Goal: Task Accomplishment & Management: Manage account settings

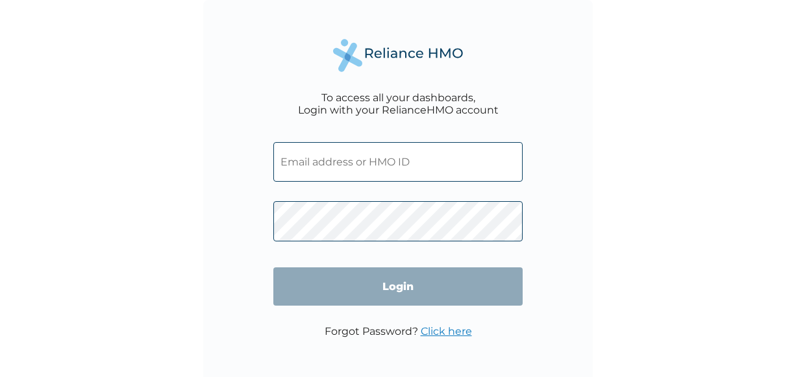
click at [323, 164] on input "text" at bounding box center [397, 162] width 249 height 40
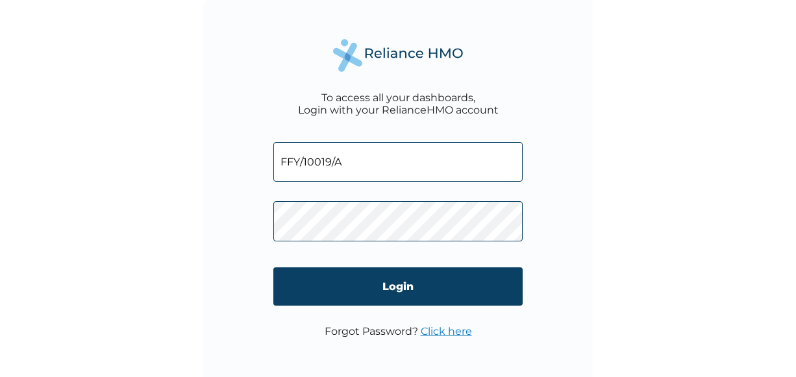
type input "FFY/10019/A"
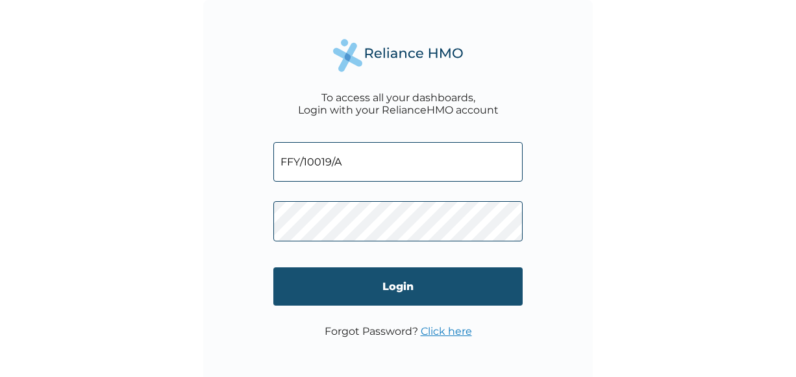
click at [401, 286] on input "Login" at bounding box center [397, 286] width 249 height 38
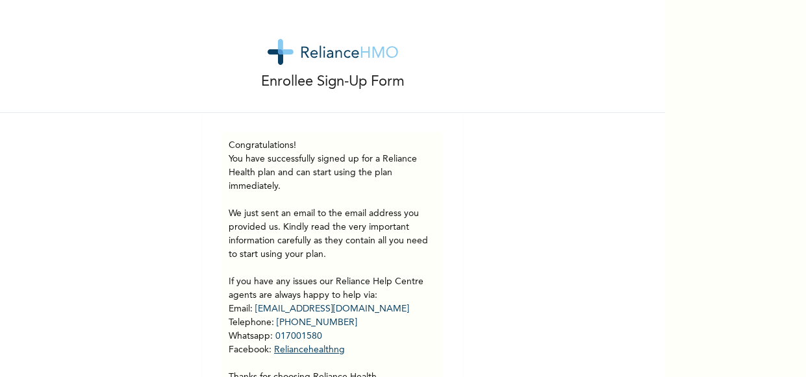
scroll to position [70, 0]
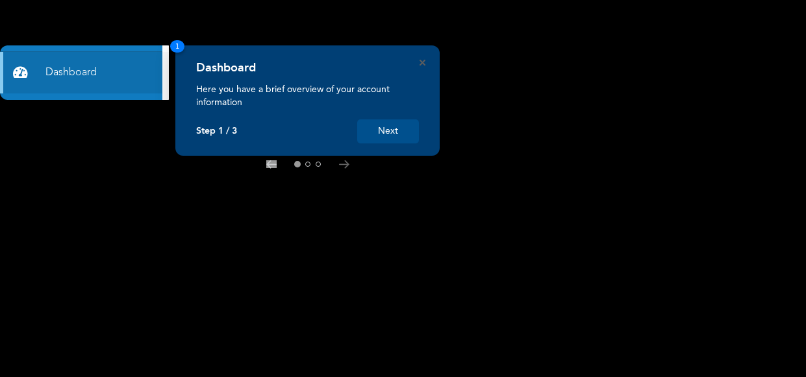
click at [386, 130] on button "Next" at bounding box center [388, 131] width 62 height 24
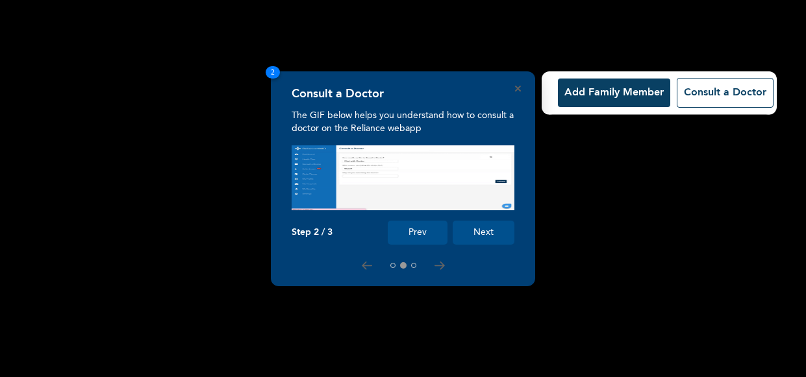
click at [603, 95] on button "Add Family Member" at bounding box center [614, 93] width 112 height 29
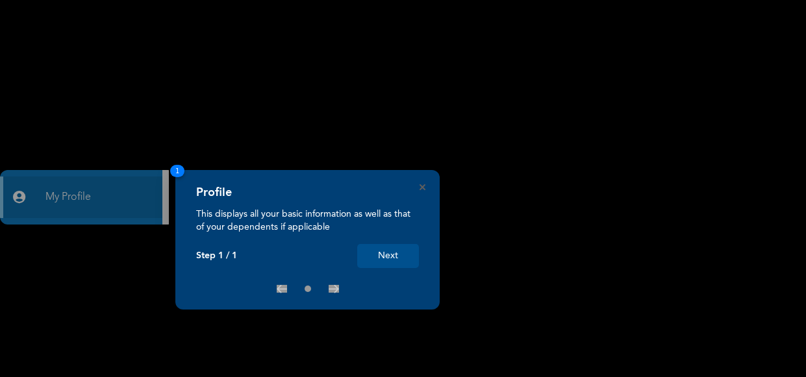
click at [394, 256] on button "Next" at bounding box center [388, 256] width 62 height 24
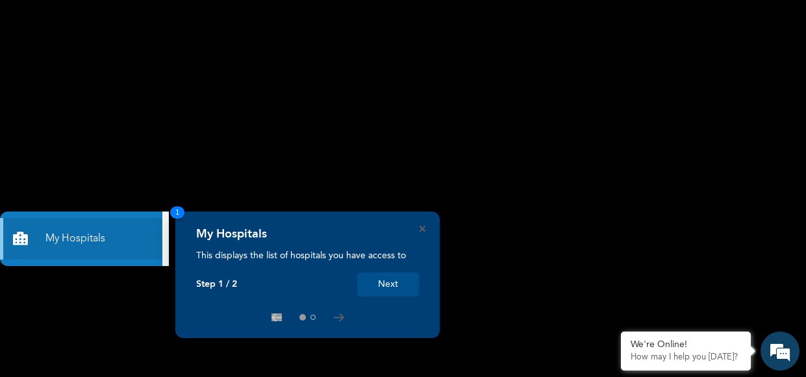
click at [384, 286] on button "Next" at bounding box center [388, 285] width 62 height 24
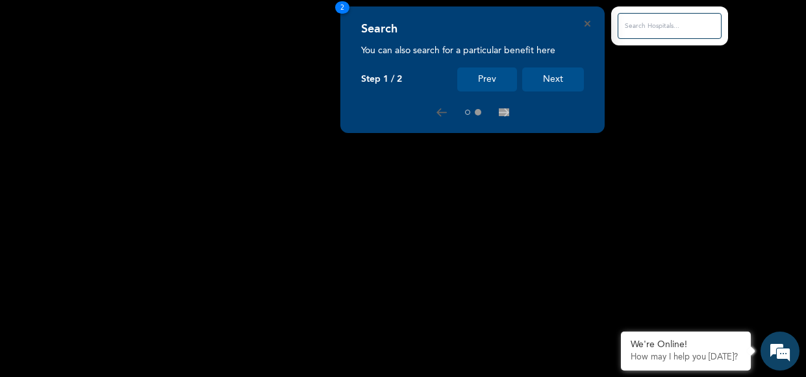
click at [489, 80] on button "Prev" at bounding box center [487, 80] width 60 height 24
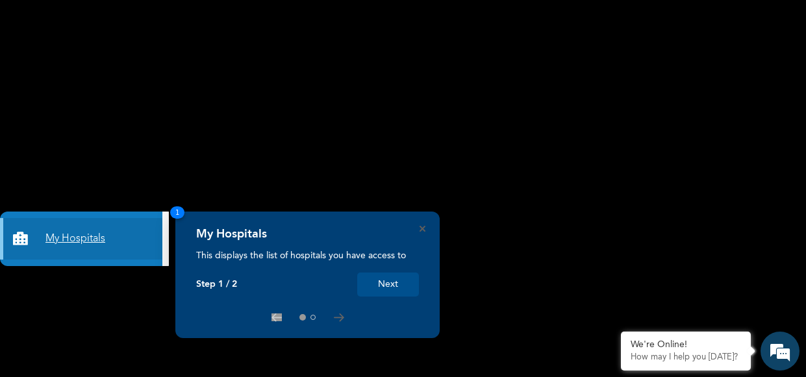
click at [82, 240] on link "My Hospitals" at bounding box center [81, 239] width 162 height 42
click at [69, 236] on link "My Hospitals" at bounding box center [81, 239] width 162 height 42
click at [81, 235] on link "My Hospitals" at bounding box center [81, 239] width 162 height 42
click at [386, 284] on button "Next" at bounding box center [388, 285] width 62 height 24
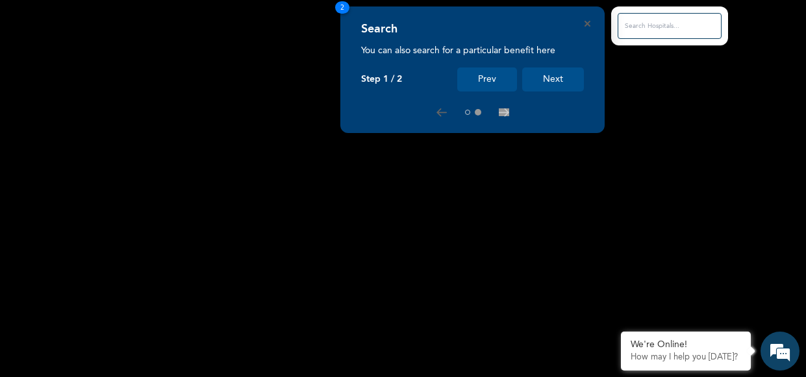
click at [653, 25] on input "text" at bounding box center [669, 26] width 104 height 26
click at [556, 81] on button "Next" at bounding box center [553, 80] width 62 height 24
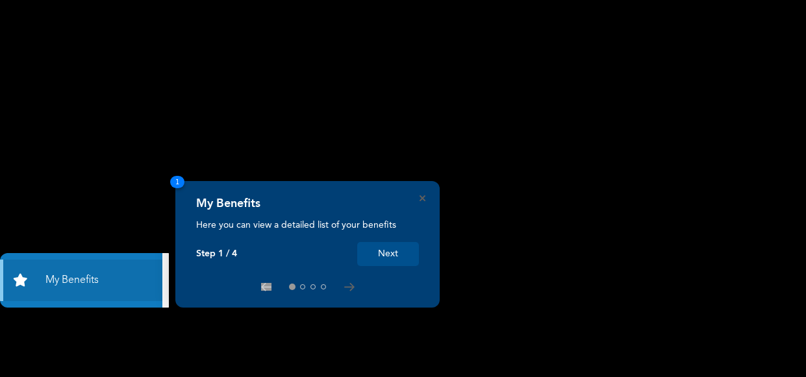
click at [394, 251] on button "Next" at bounding box center [388, 254] width 62 height 24
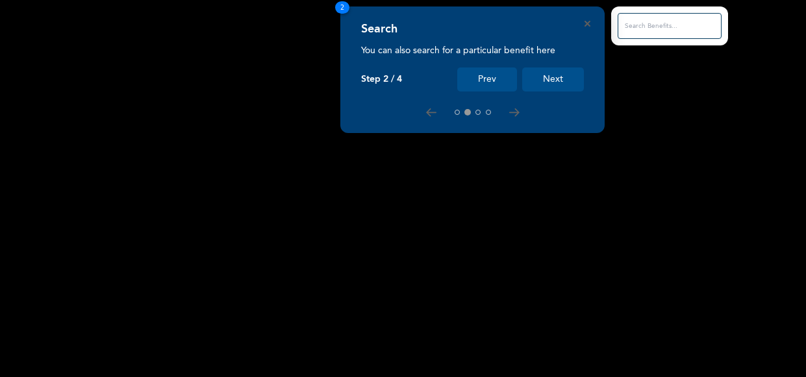
click at [551, 79] on button "Next" at bounding box center [553, 80] width 62 height 24
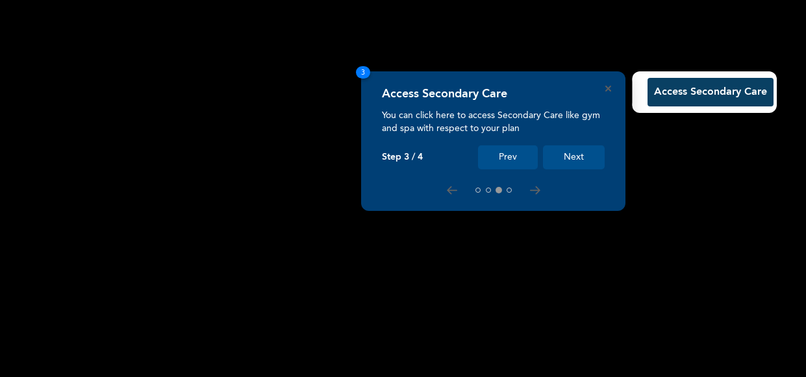
click at [569, 156] on button "Next" at bounding box center [574, 157] width 62 height 24
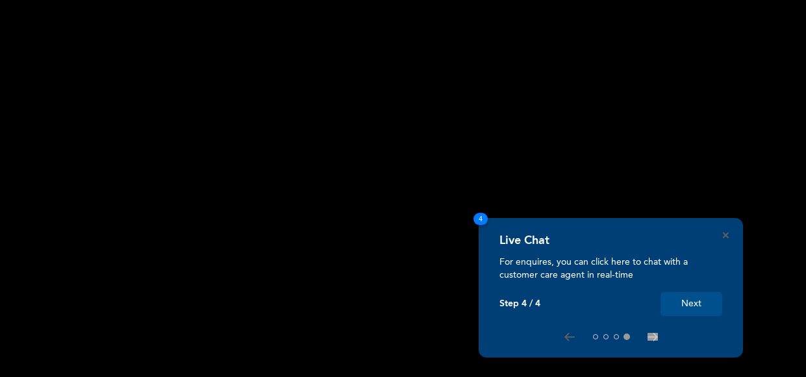
click at [703, 304] on button "Next" at bounding box center [691, 304] width 62 height 24
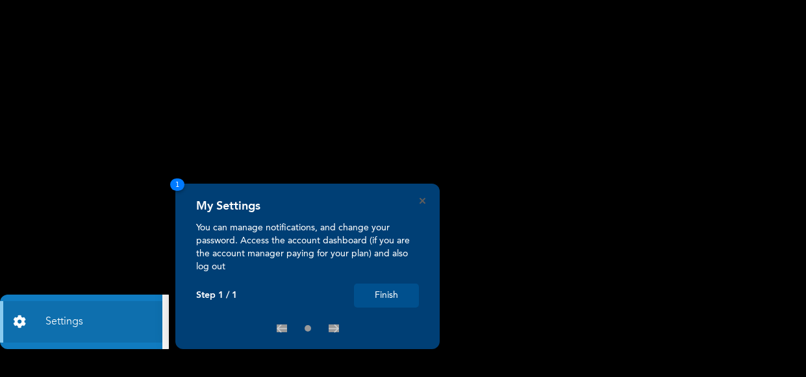
click at [384, 291] on button "Finish" at bounding box center [386, 296] width 65 height 24
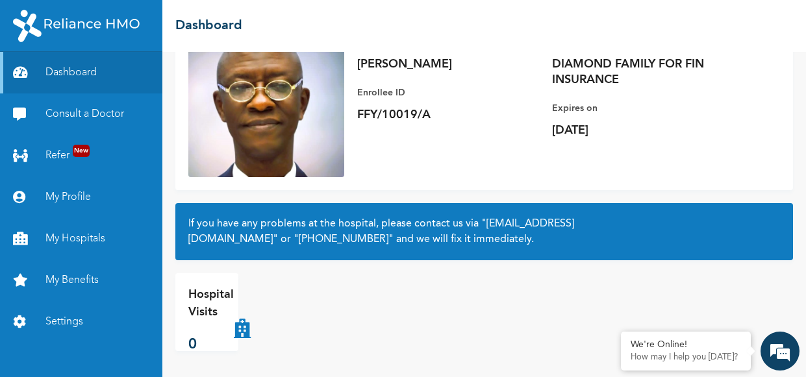
scroll to position [60, 0]
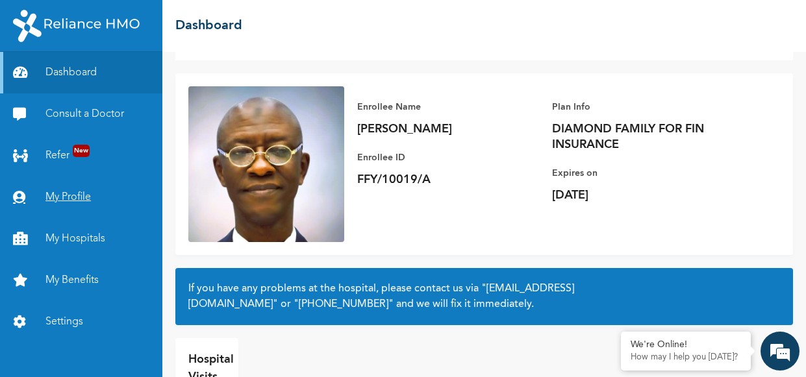
click at [79, 196] on link "My Profile" at bounding box center [81, 198] width 162 height 42
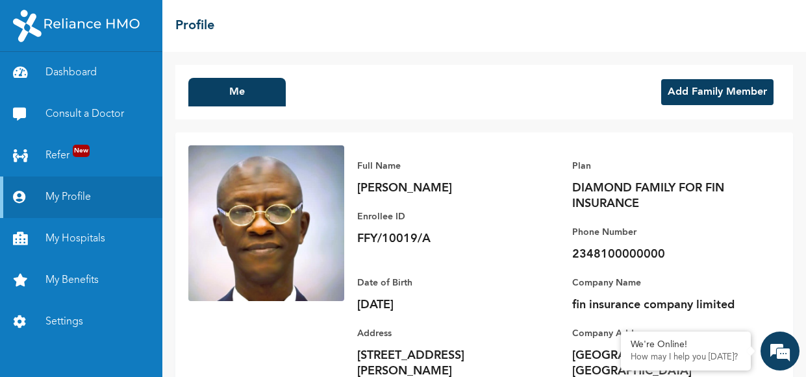
click at [705, 89] on button "Add Family Member" at bounding box center [717, 92] width 112 height 26
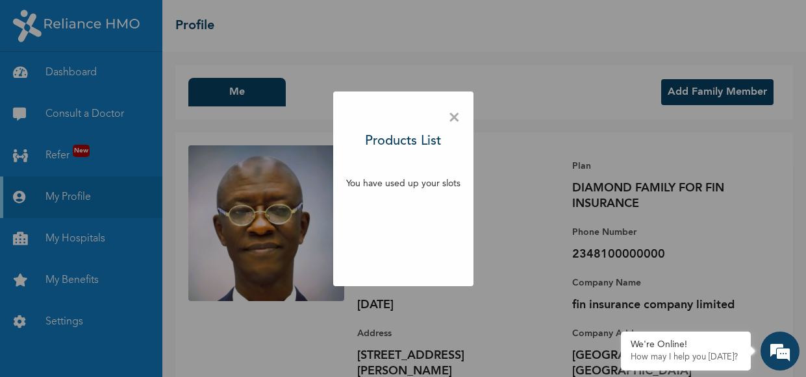
click at [455, 119] on span "×" at bounding box center [454, 118] width 12 height 27
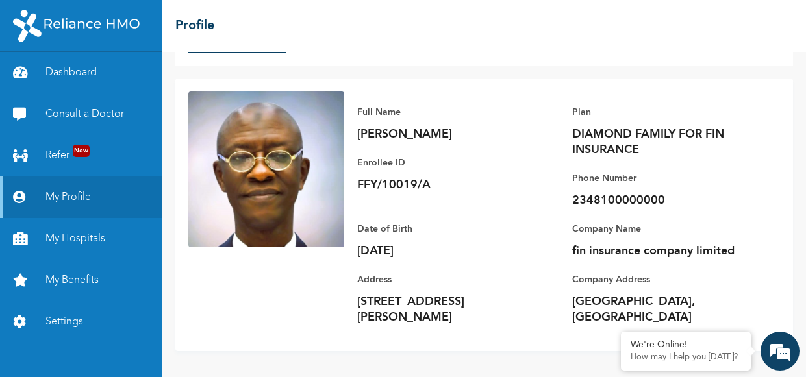
scroll to position [69, 0]
click at [63, 71] on link "Dashboard" at bounding box center [81, 73] width 162 height 42
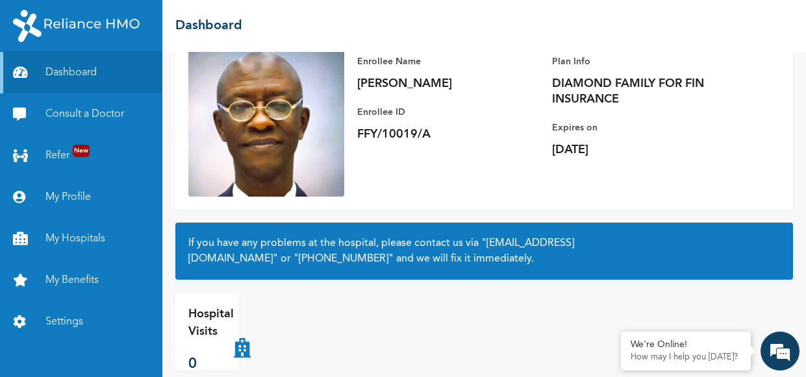
scroll to position [125, 0]
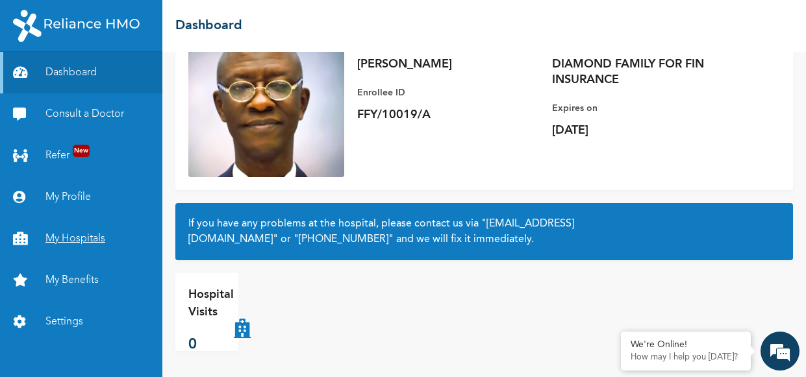
click at [64, 235] on link "My Hospitals" at bounding box center [81, 239] width 162 height 42
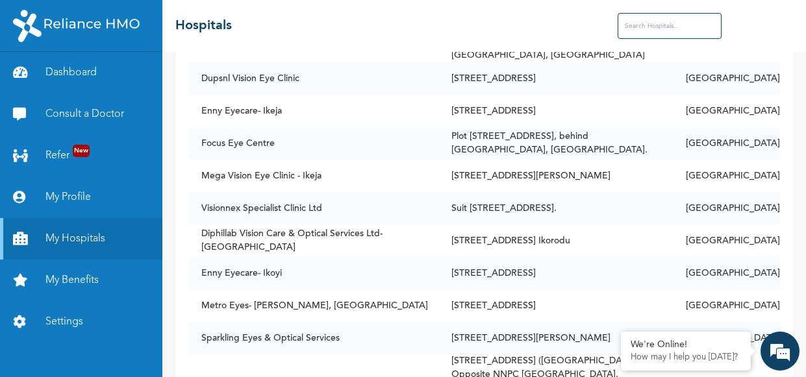
scroll to position [4999, 0]
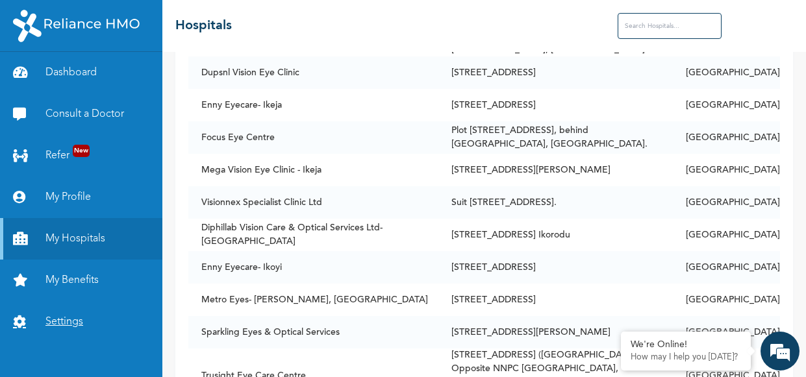
click at [66, 321] on link "Settings" at bounding box center [81, 322] width 162 height 42
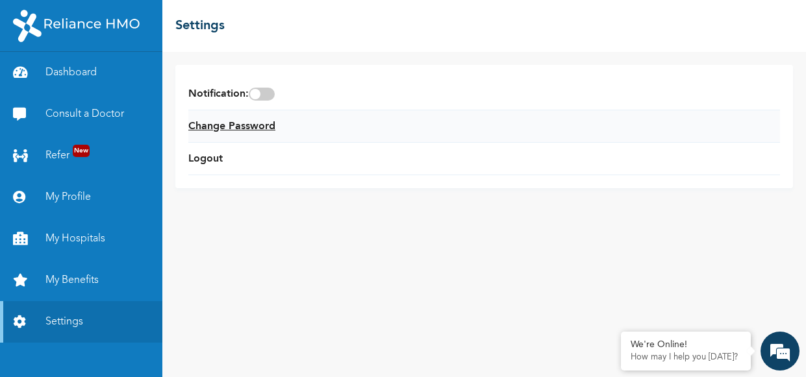
click at [251, 123] on link "Change Password" at bounding box center [231, 127] width 87 height 16
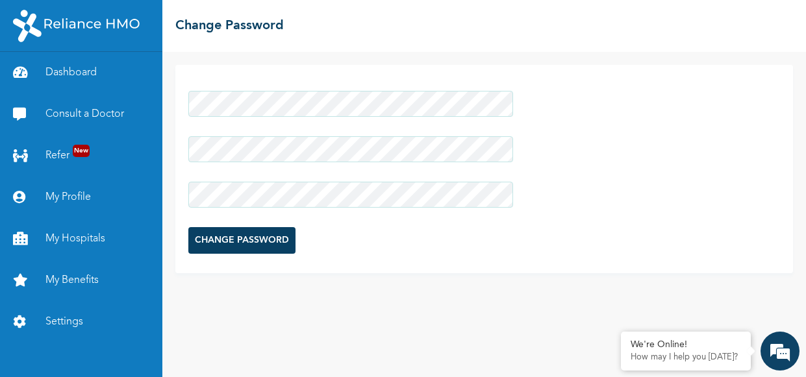
click at [220, 242] on input "CHANGE PASSWORD" at bounding box center [241, 240] width 107 height 27
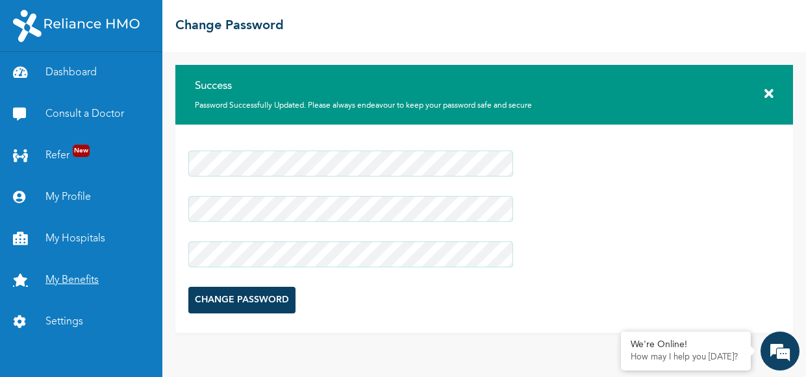
click at [76, 282] on link "My Benefits" at bounding box center [81, 281] width 162 height 42
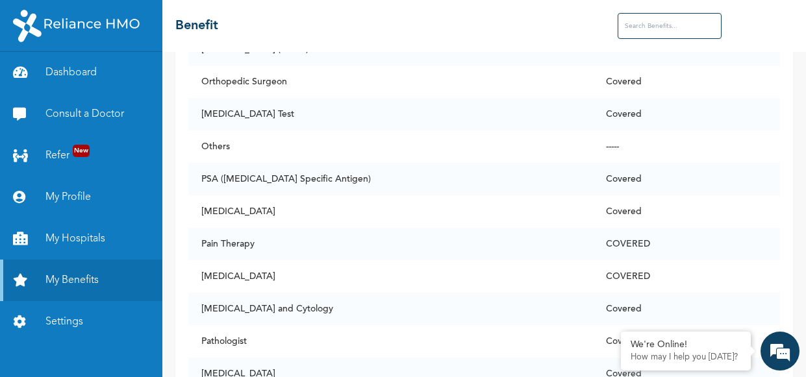
scroll to position [6557, 0]
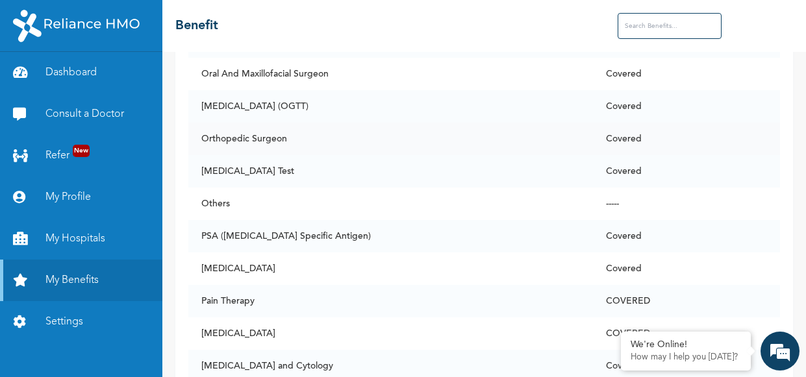
drag, startPoint x: 113, startPoint y: 22, endPoint x: 428, endPoint y: 113, distance: 327.7
click at [428, 123] on td "Orthopedic Surgeon" at bounding box center [390, 139] width 404 height 32
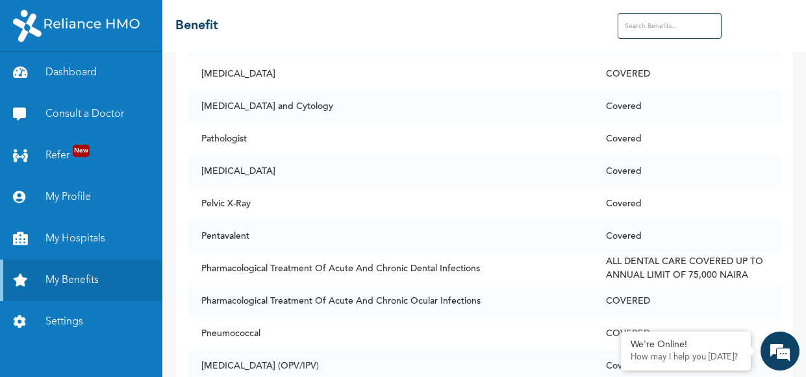
scroll to position [6622, 0]
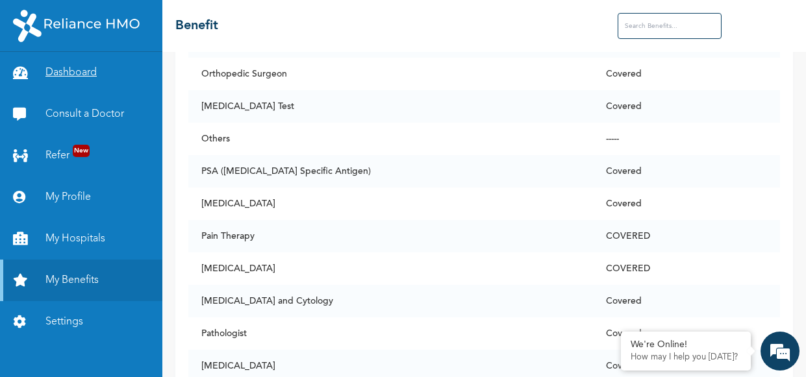
click at [95, 73] on link "Dashboard" at bounding box center [81, 73] width 162 height 42
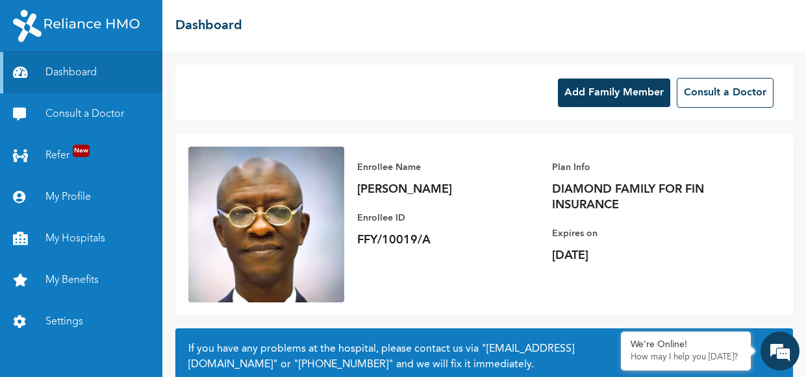
click at [606, 92] on button "Add Family Member" at bounding box center [614, 93] width 112 height 29
